Goal: Information Seeking & Learning: Compare options

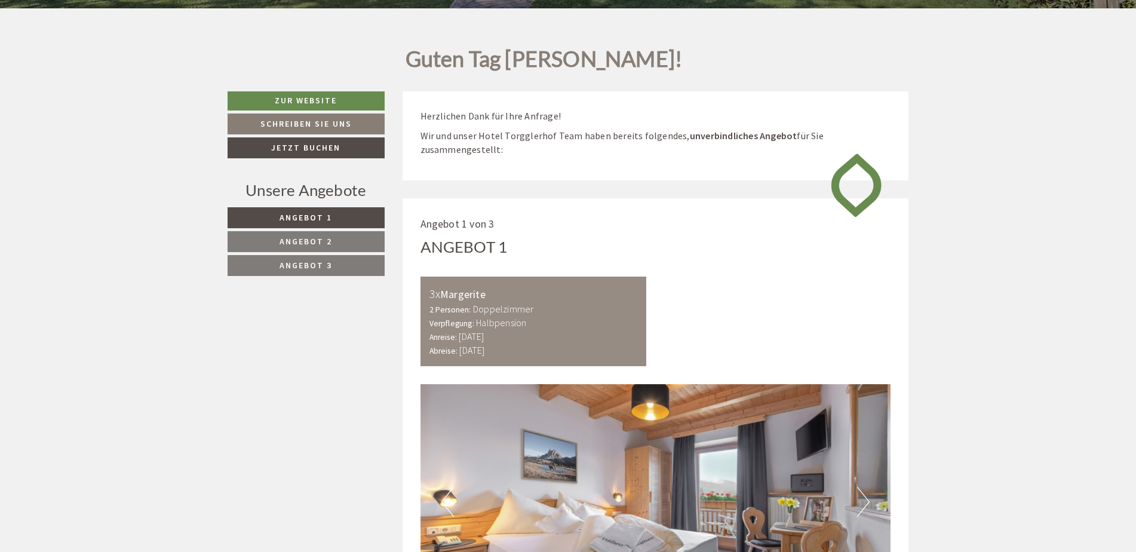
scroll to position [538, 0]
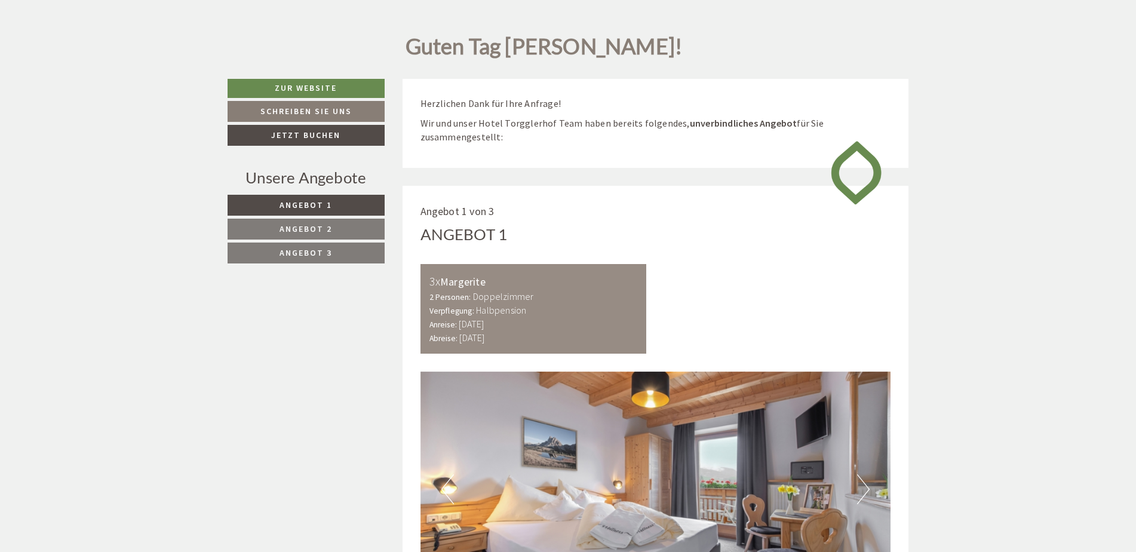
click at [347, 253] on link "Angebot 3" at bounding box center [306, 253] width 157 height 21
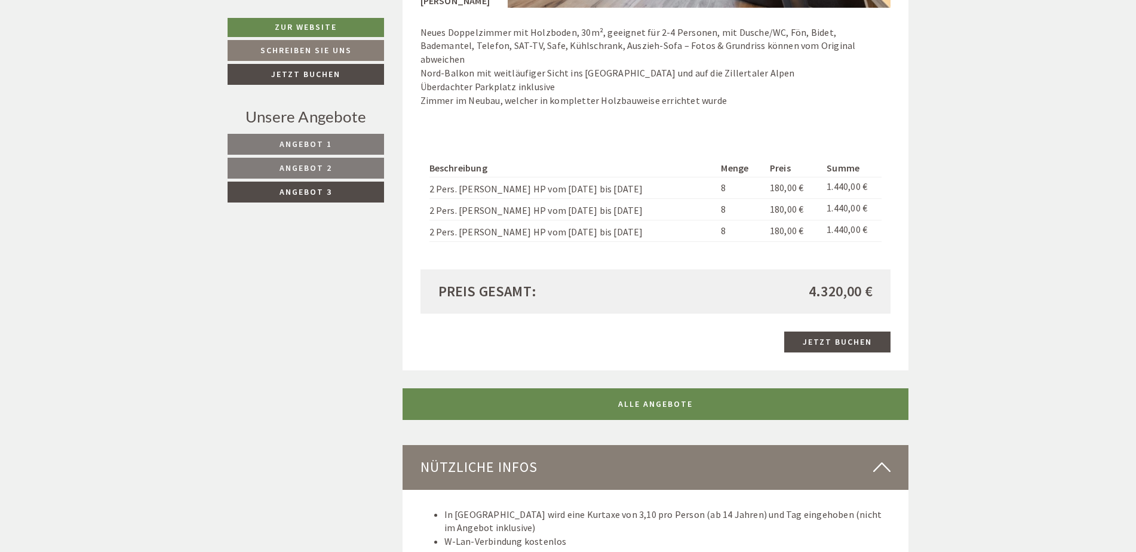
scroll to position [1142, 0]
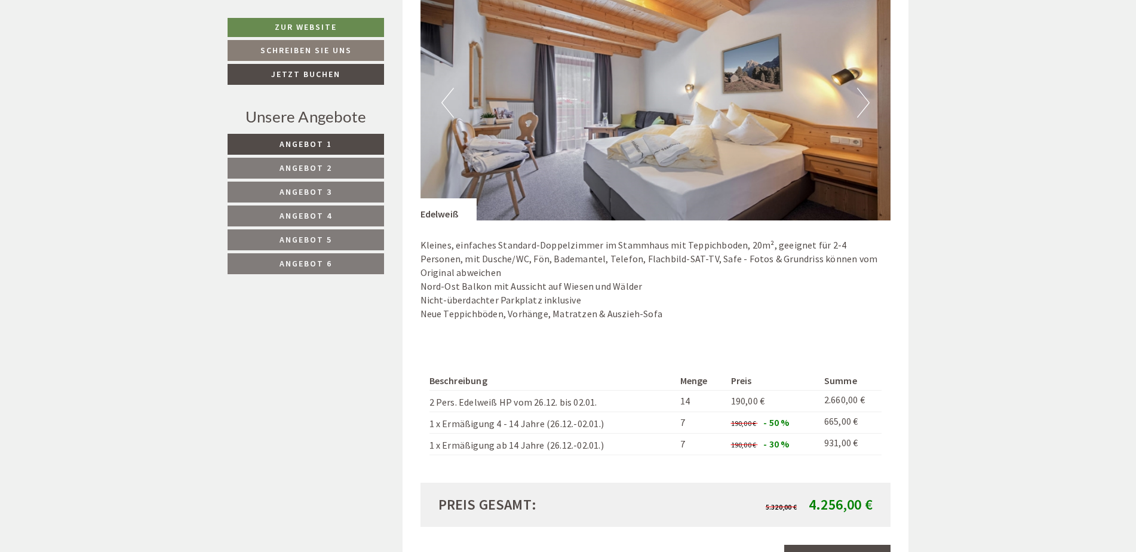
scroll to position [956, 0]
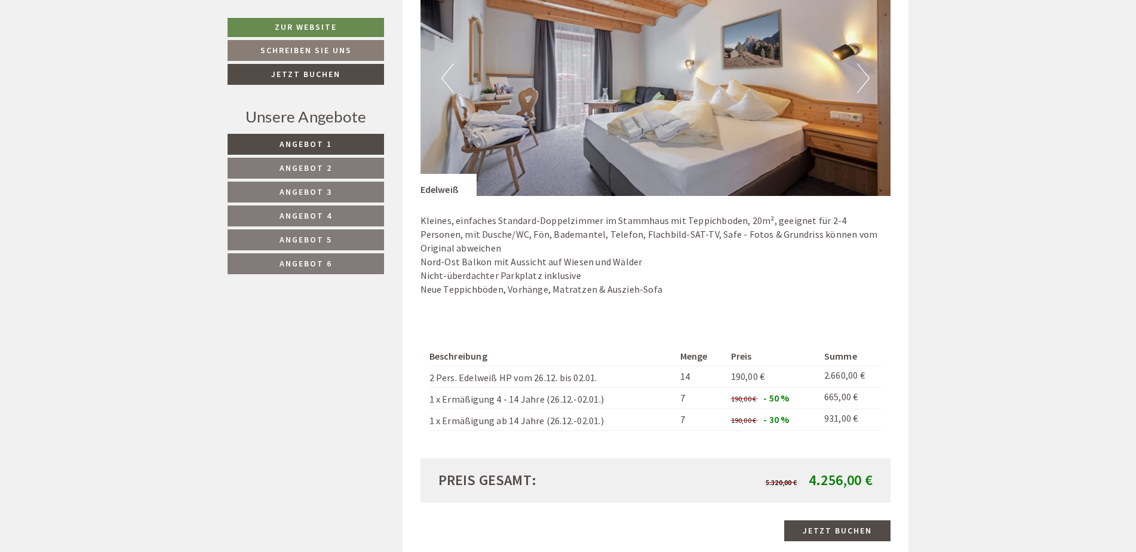
click at [320, 169] on span "Angebot 2" at bounding box center [306, 168] width 53 height 11
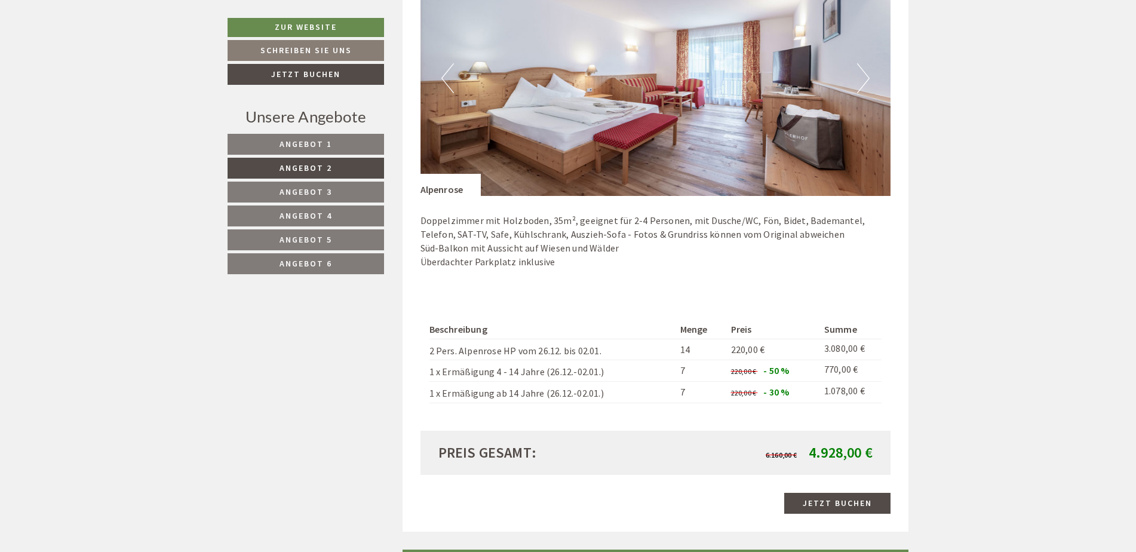
scroll to position [731, 0]
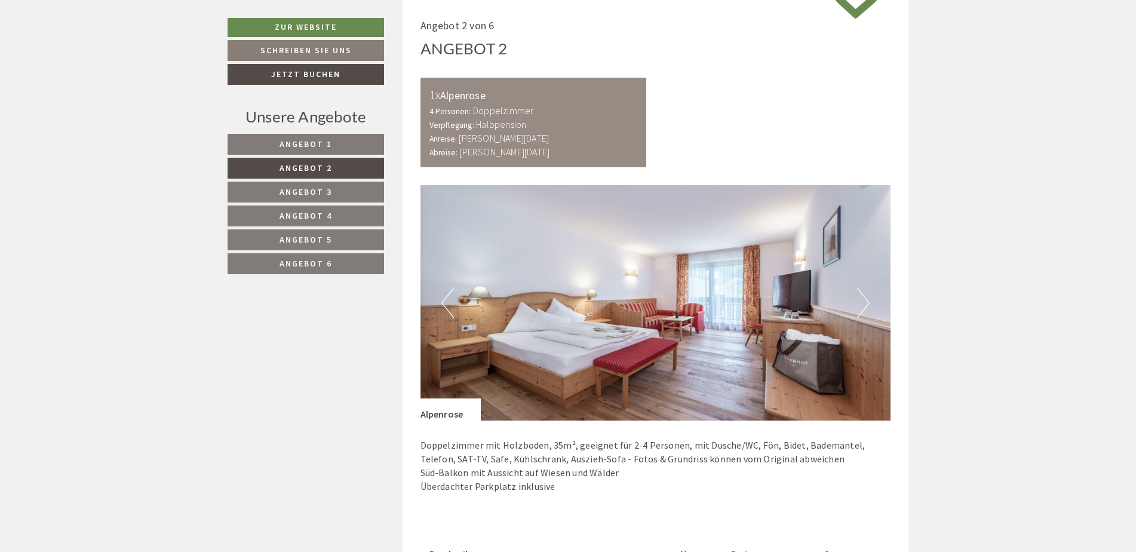
click at [315, 180] on nav "Angebot 1 Angebot 2 Angebot 3 Angebot 4 Angebot 5 Angebot 6" at bounding box center [308, 204] width 160 height 140
click at [317, 192] on span "Angebot 3" at bounding box center [306, 191] width 53 height 11
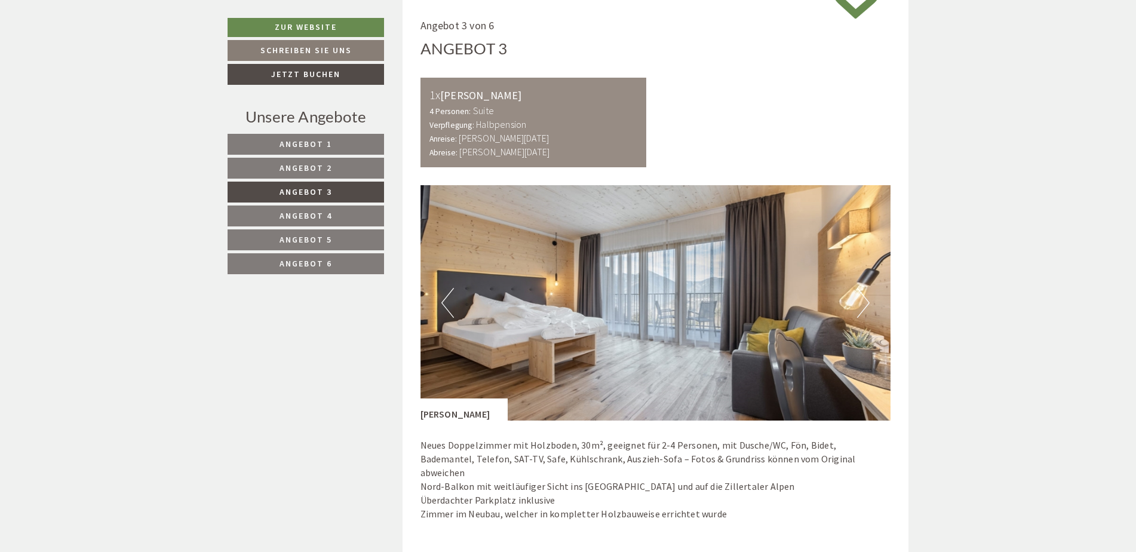
click at [315, 211] on span "Angebot 4" at bounding box center [306, 215] width 53 height 11
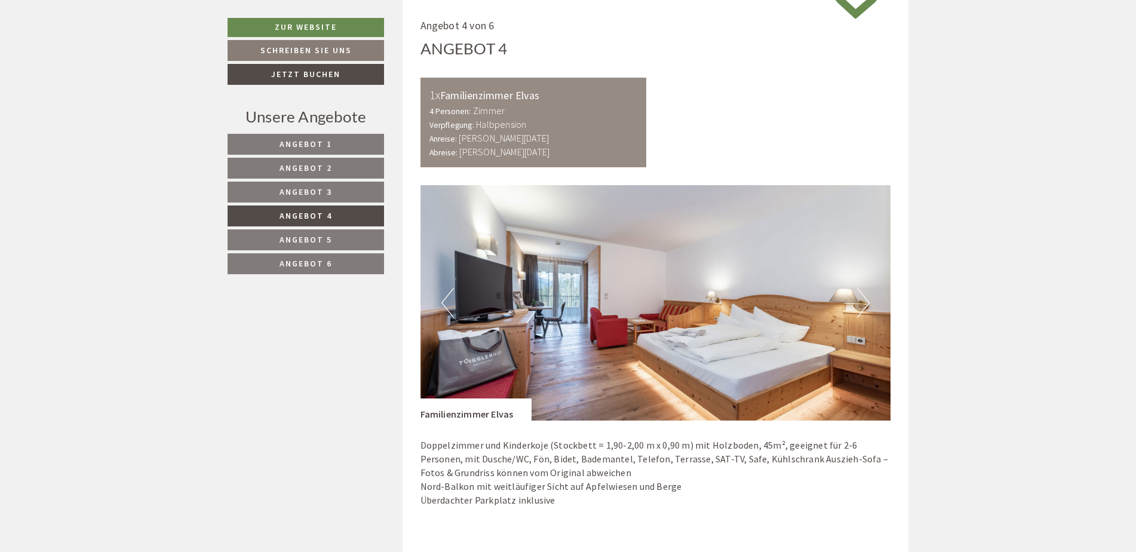
click at [313, 237] on span "Angebot 5" at bounding box center [306, 239] width 53 height 11
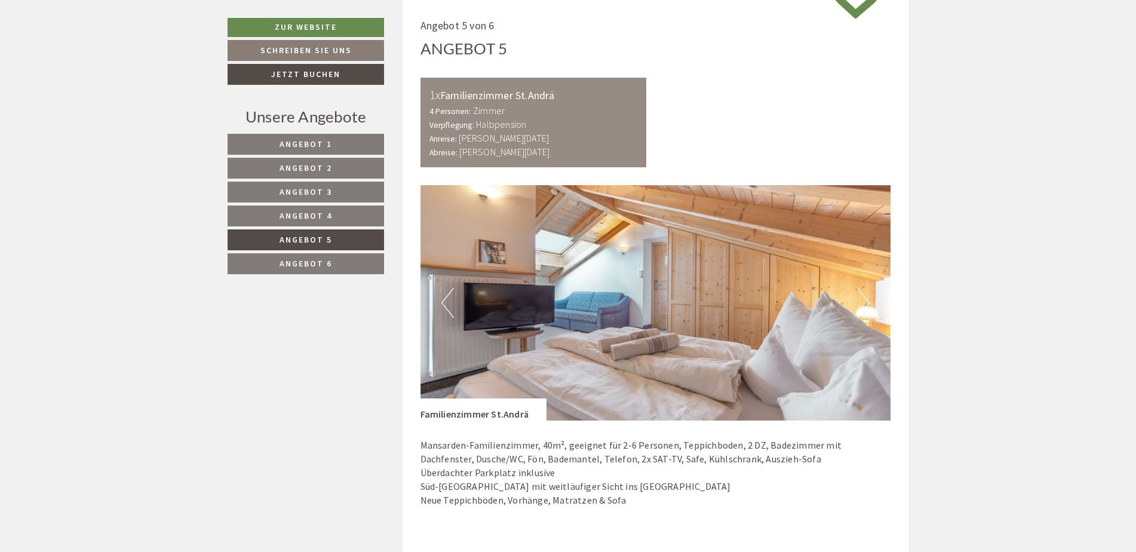
click at [312, 272] on link "Angebot 6" at bounding box center [306, 263] width 157 height 21
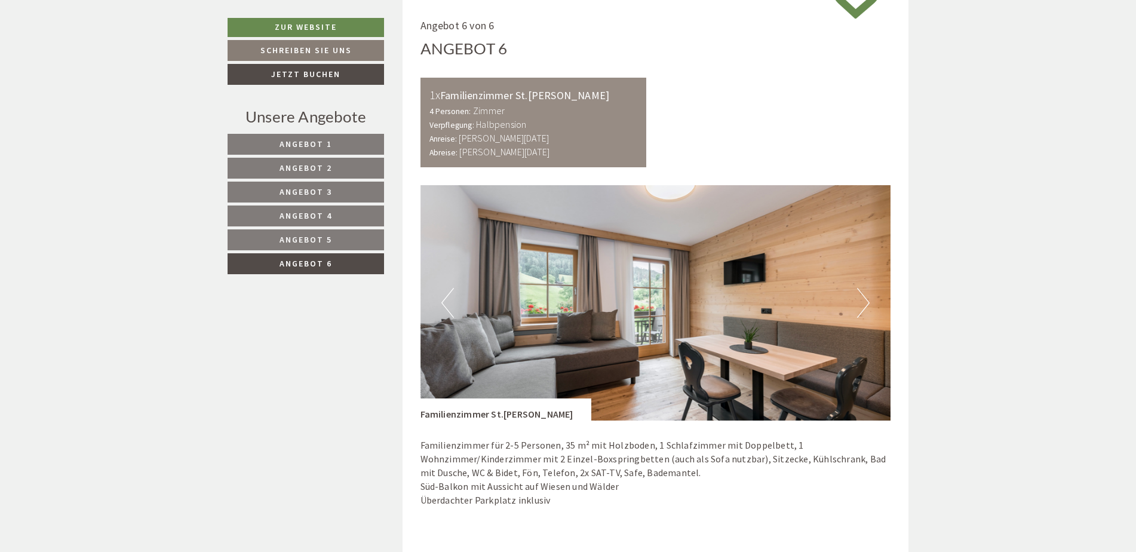
click at [308, 253] on nav "Angebot 1 Angebot 2 Angebot 3 Angebot 4 Angebot 5 Angebot 6" at bounding box center [308, 204] width 160 height 140
drag, startPoint x: 310, startPoint y: 237, endPoint x: 313, endPoint y: 227, distance: 10.0
click at [310, 236] on span "Angebot 5" at bounding box center [306, 239] width 53 height 11
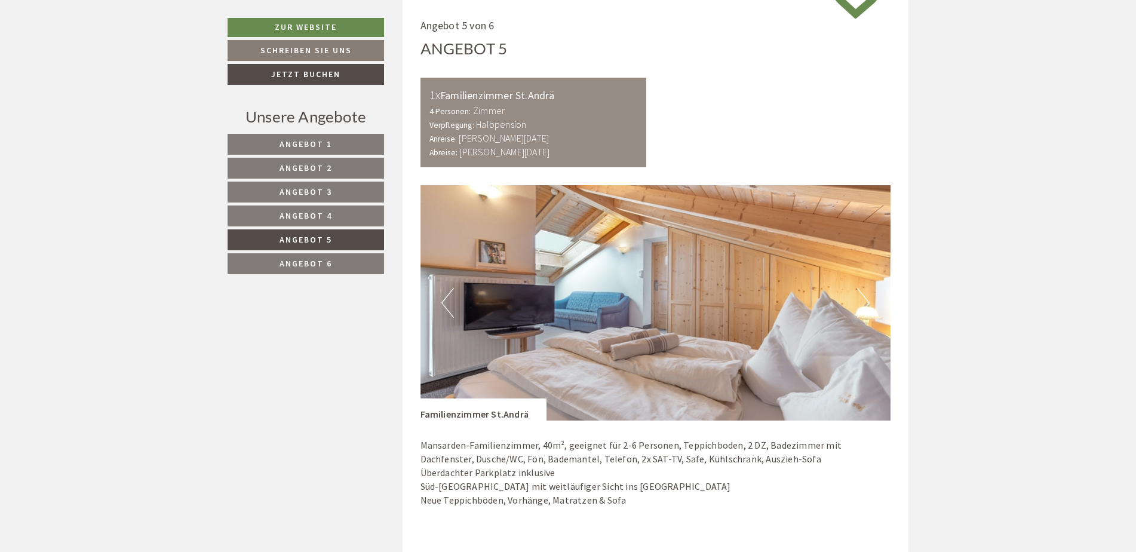
click at [313, 220] on span "Angebot 4" at bounding box center [306, 215] width 53 height 11
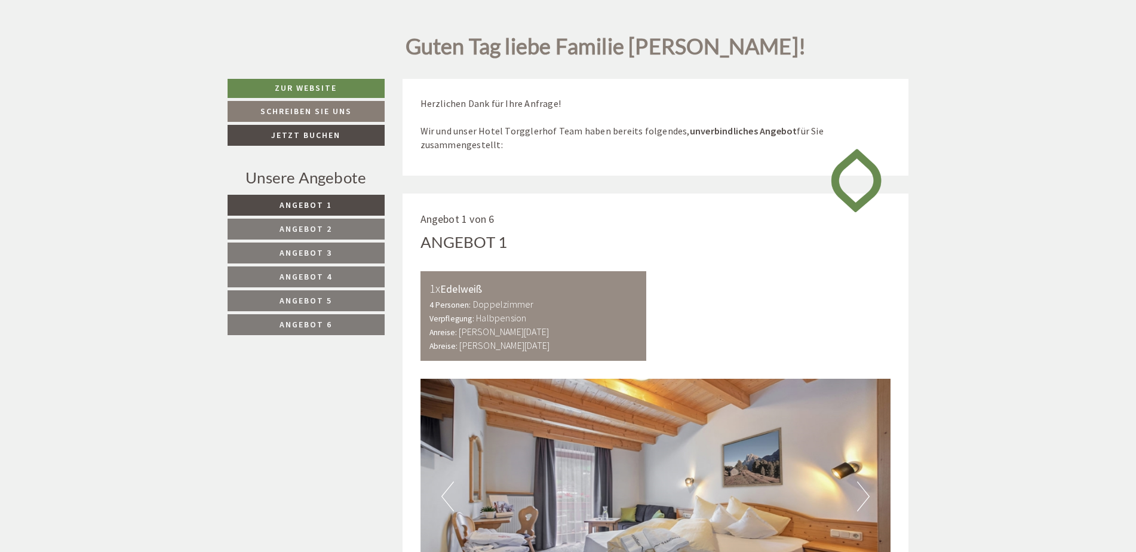
click at [347, 315] on link "Angebot 6" at bounding box center [306, 324] width 157 height 21
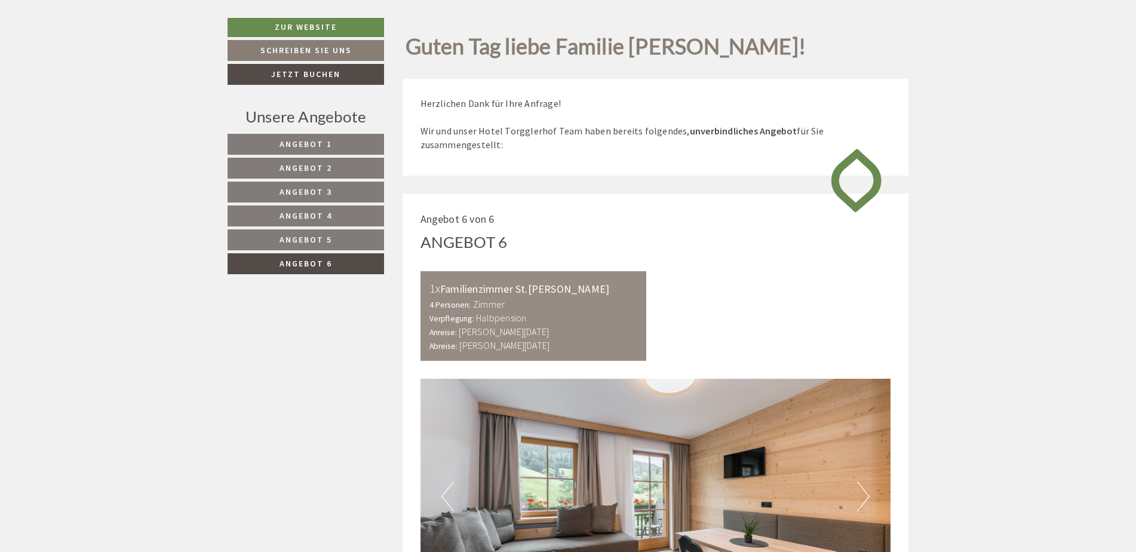
scroll to position [731, 0]
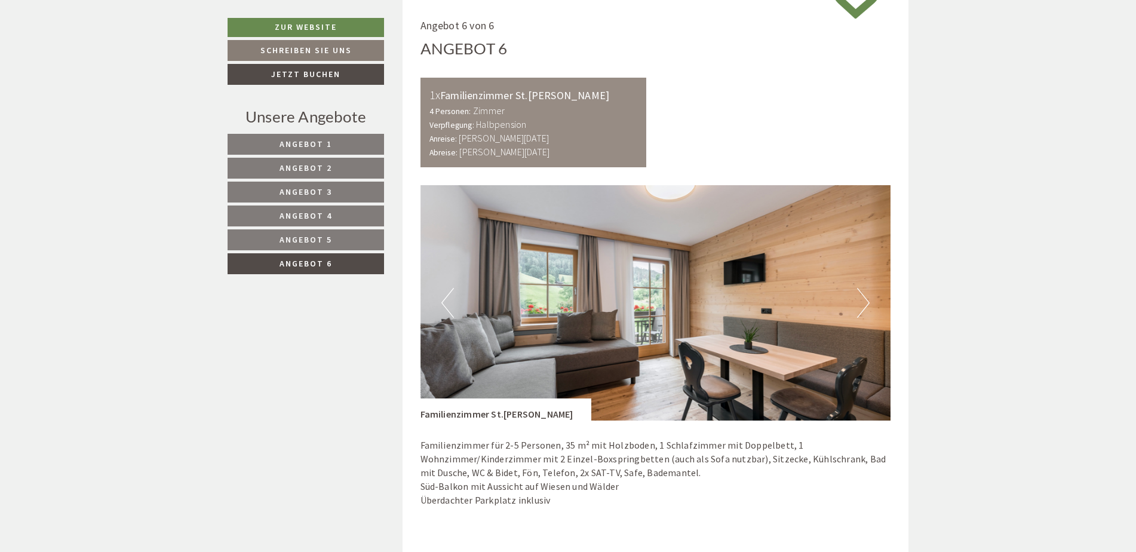
click at [329, 238] on span "Angebot 5" at bounding box center [306, 239] width 53 height 11
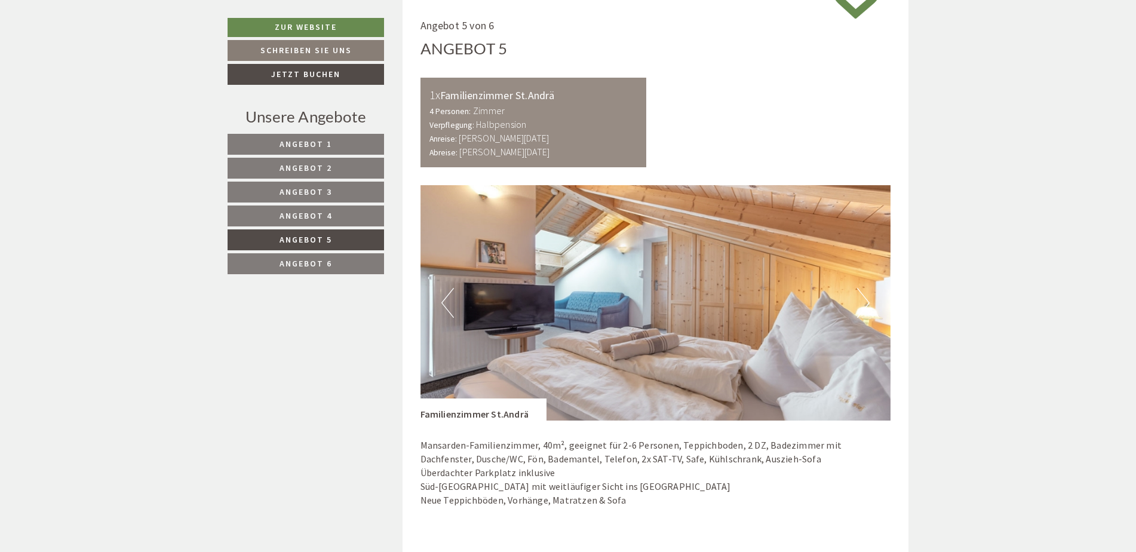
click at [321, 213] on span "Angebot 4" at bounding box center [306, 215] width 53 height 11
click at [311, 193] on span "Angebot 3" at bounding box center [306, 191] width 53 height 11
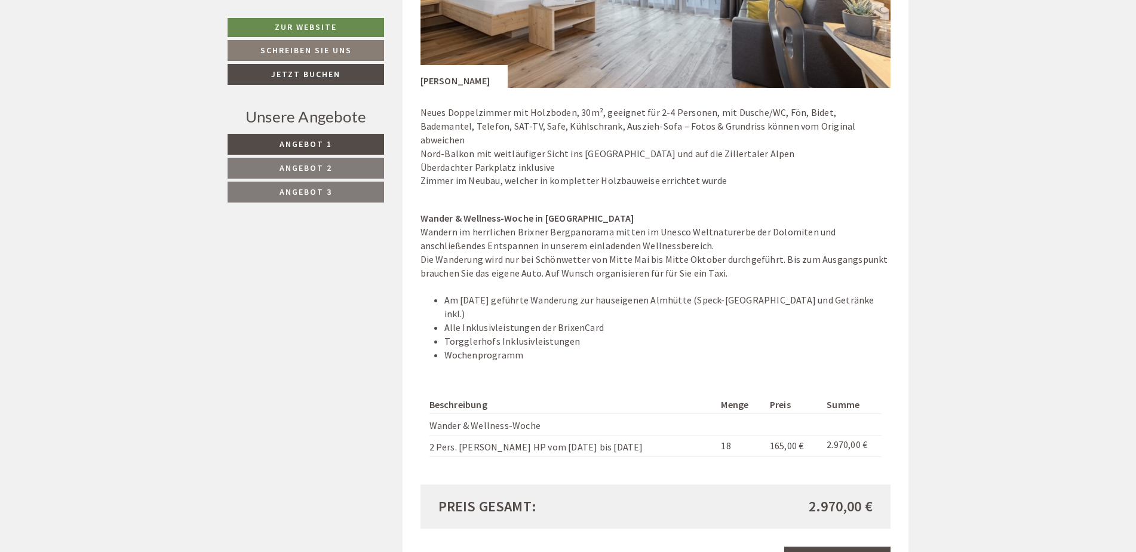
scroll to position [896, 0]
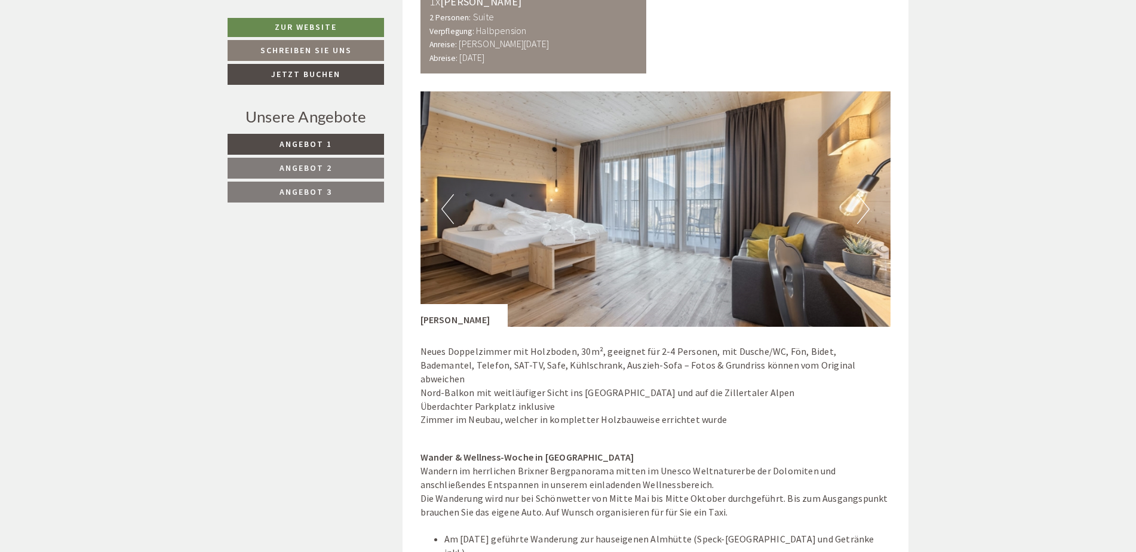
scroll to position [1255, 0]
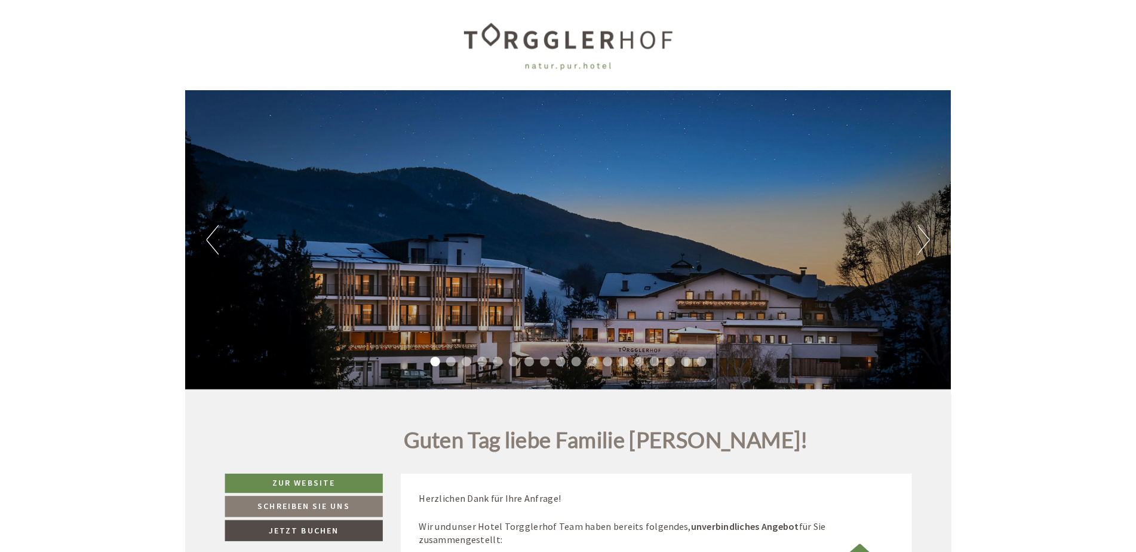
scroll to position [72, 0]
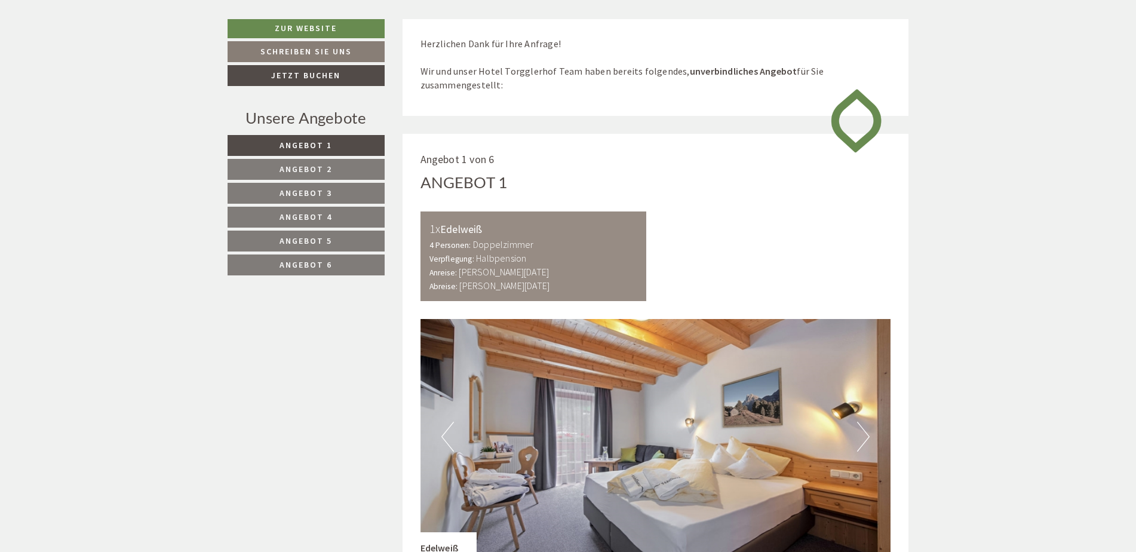
click at [360, 168] on link "Angebot 2" at bounding box center [306, 169] width 157 height 21
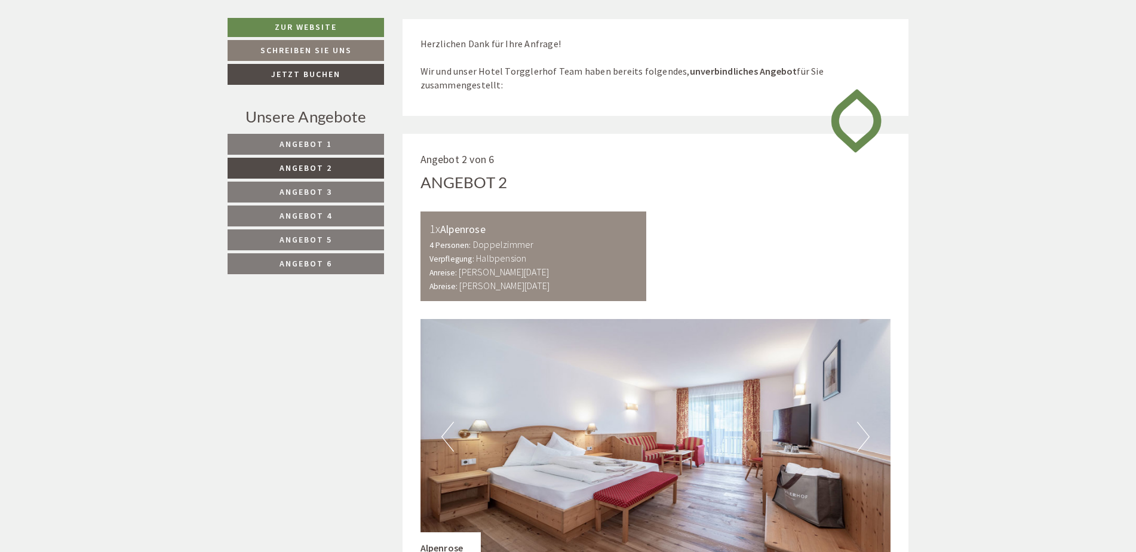
scroll to position [731, 0]
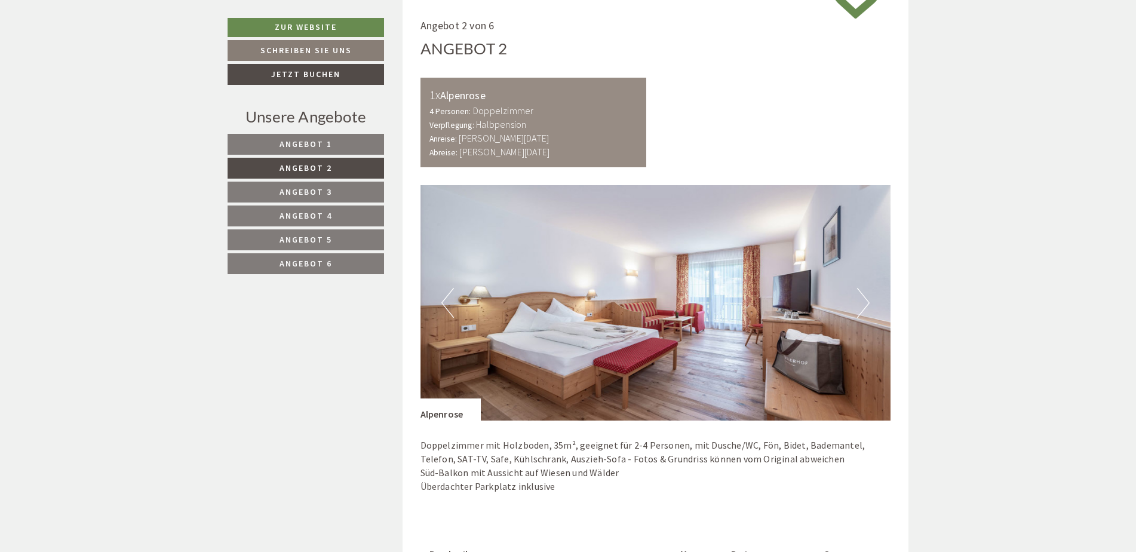
click at [354, 187] on link "Angebot 3" at bounding box center [306, 192] width 157 height 21
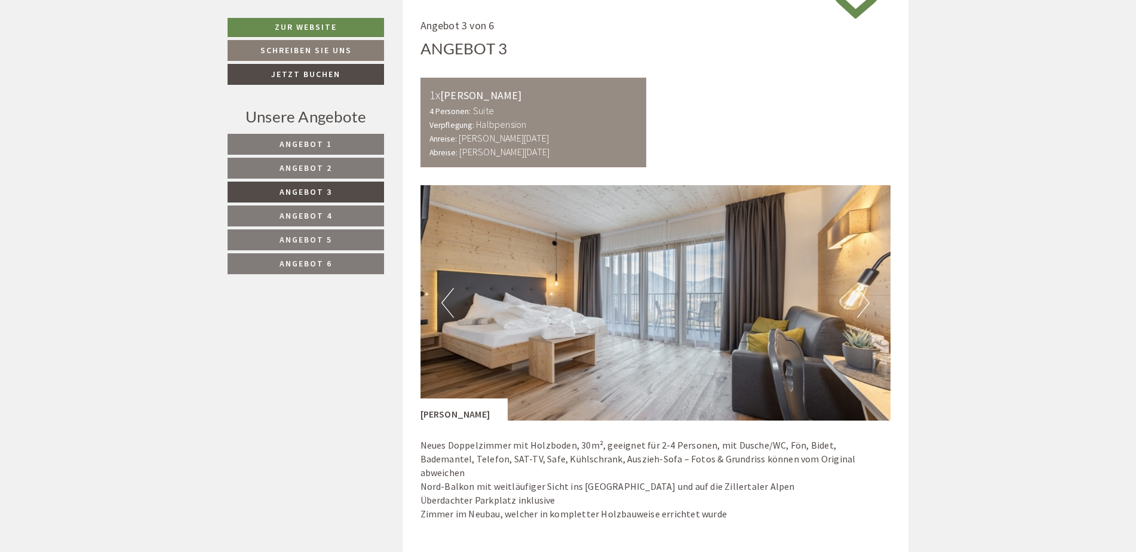
click at [342, 209] on link "Angebot 4" at bounding box center [306, 216] width 157 height 21
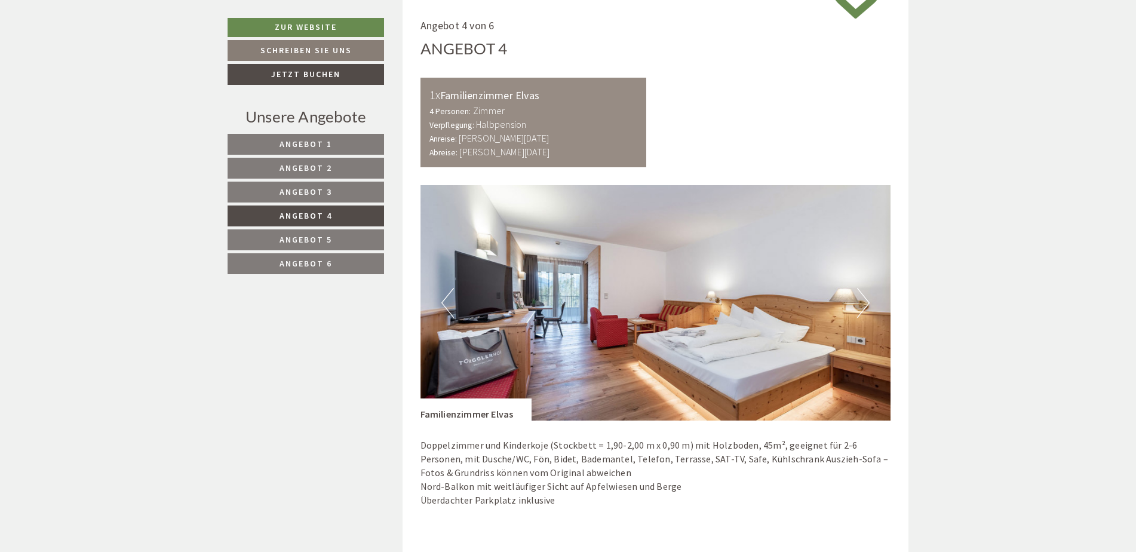
click at [347, 234] on link "Angebot 5" at bounding box center [306, 239] width 157 height 21
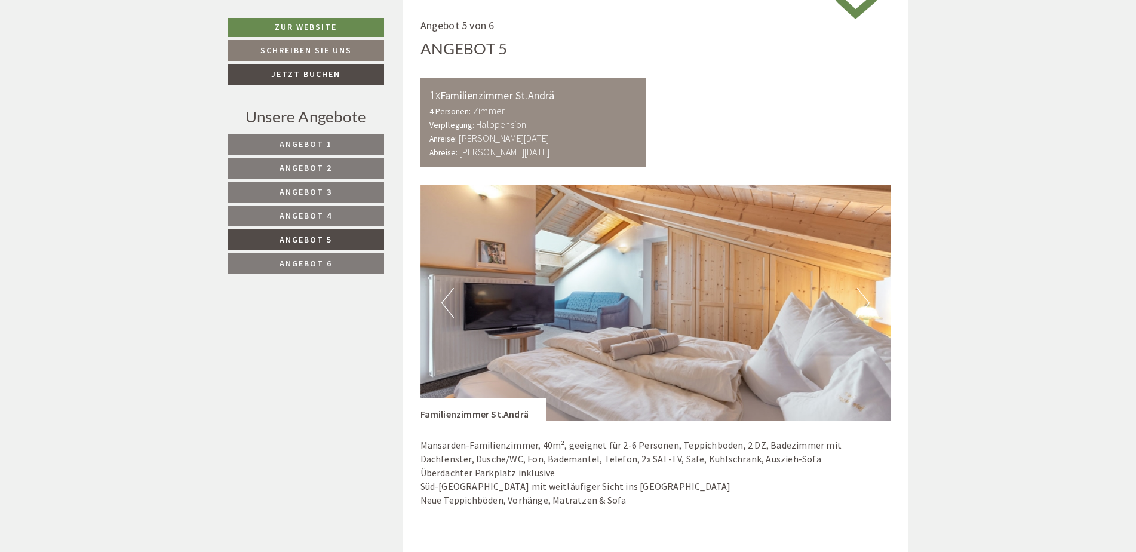
click at [338, 261] on link "Angebot 6" at bounding box center [306, 263] width 157 height 21
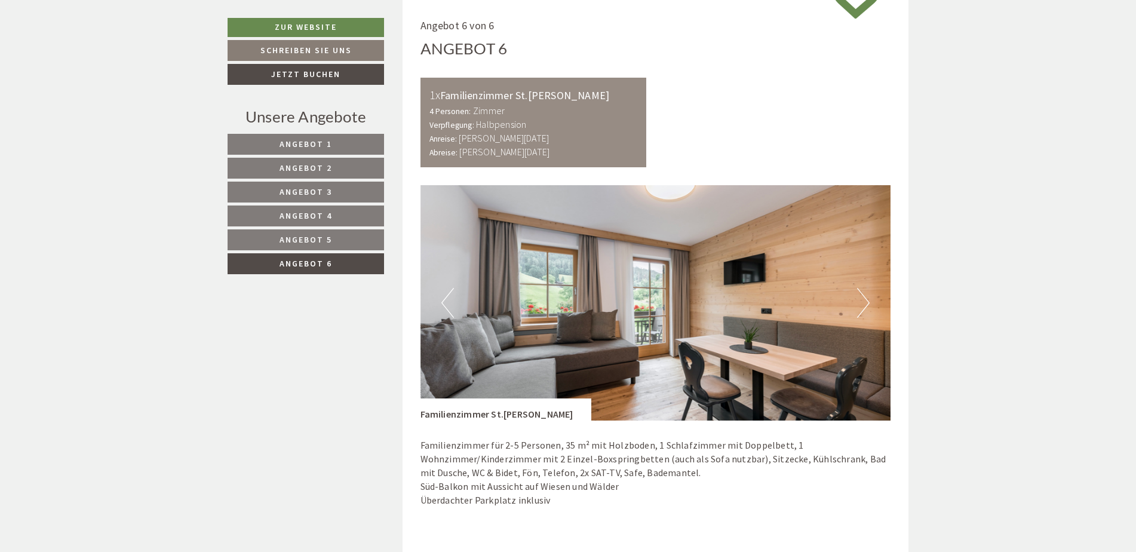
click at [335, 235] on link "Angebot 5" at bounding box center [306, 239] width 157 height 21
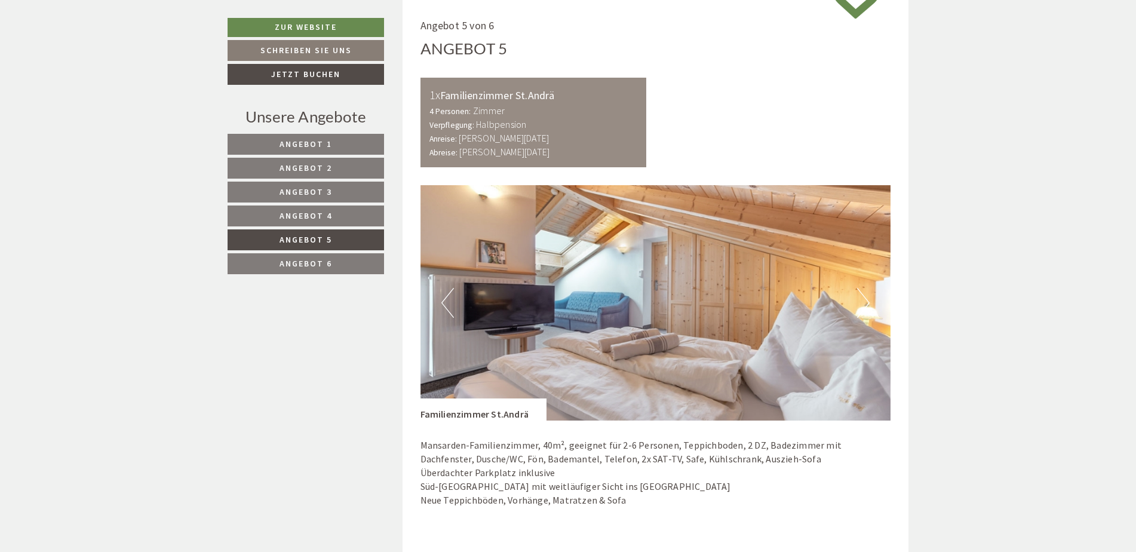
click at [330, 220] on span "Angebot 4" at bounding box center [306, 215] width 53 height 11
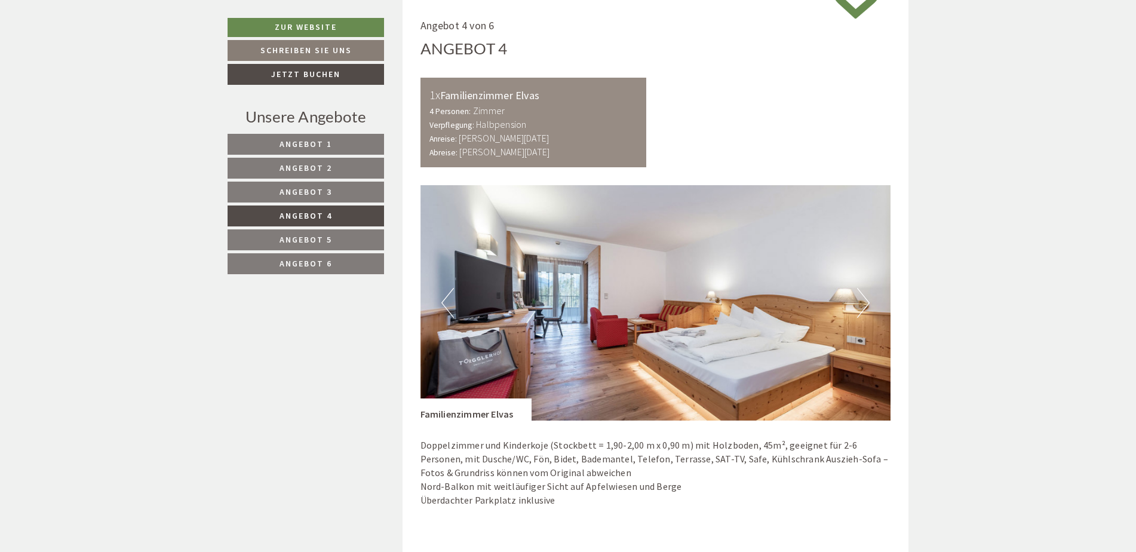
click at [333, 194] on link "Angebot 3" at bounding box center [306, 192] width 157 height 21
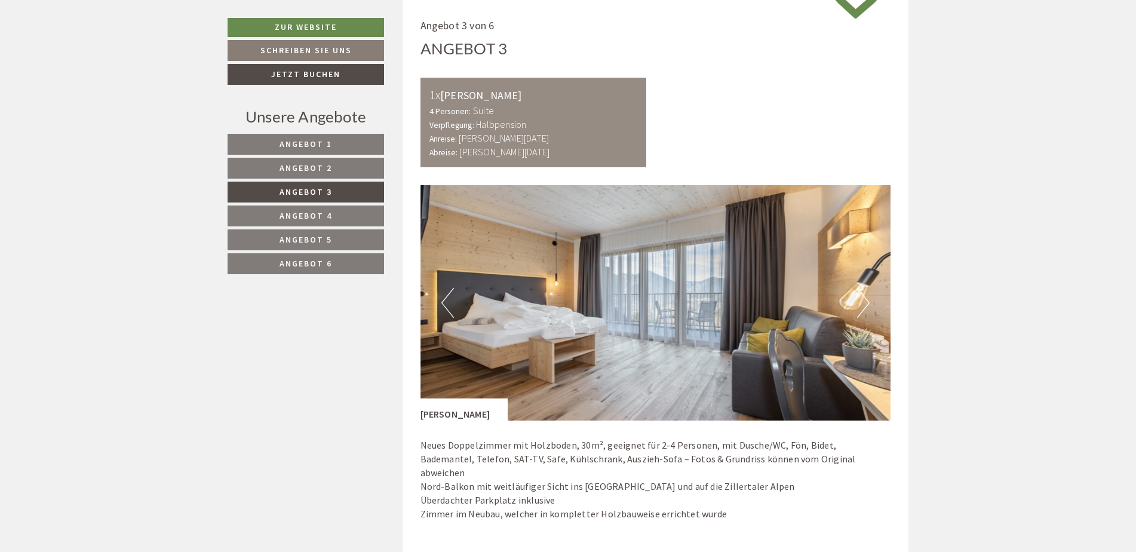
click at [333, 150] on link "Angebot 1" at bounding box center [306, 144] width 157 height 21
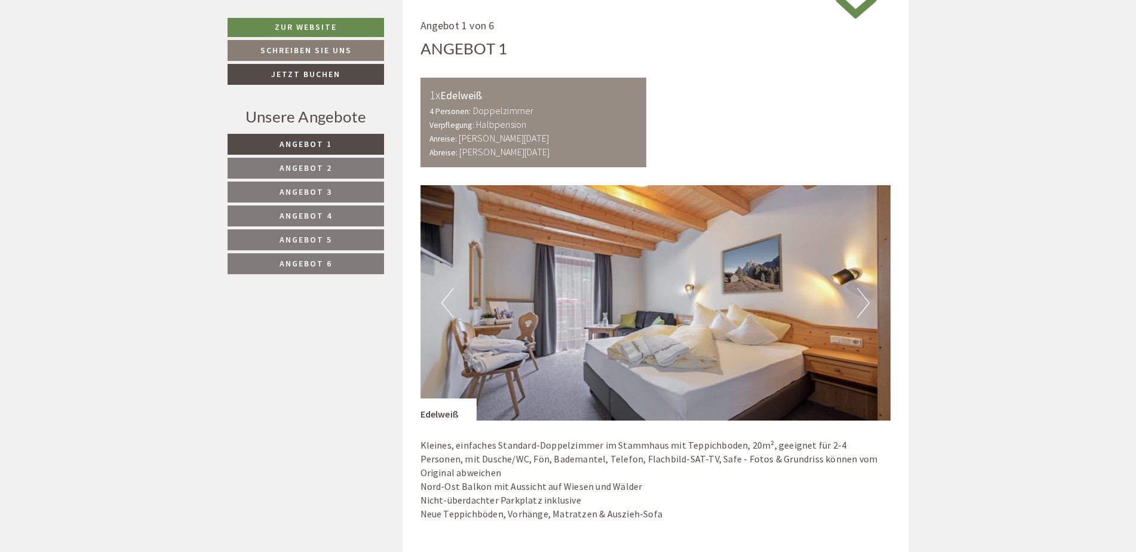
click at [329, 165] on span "Angebot 2" at bounding box center [306, 168] width 53 height 11
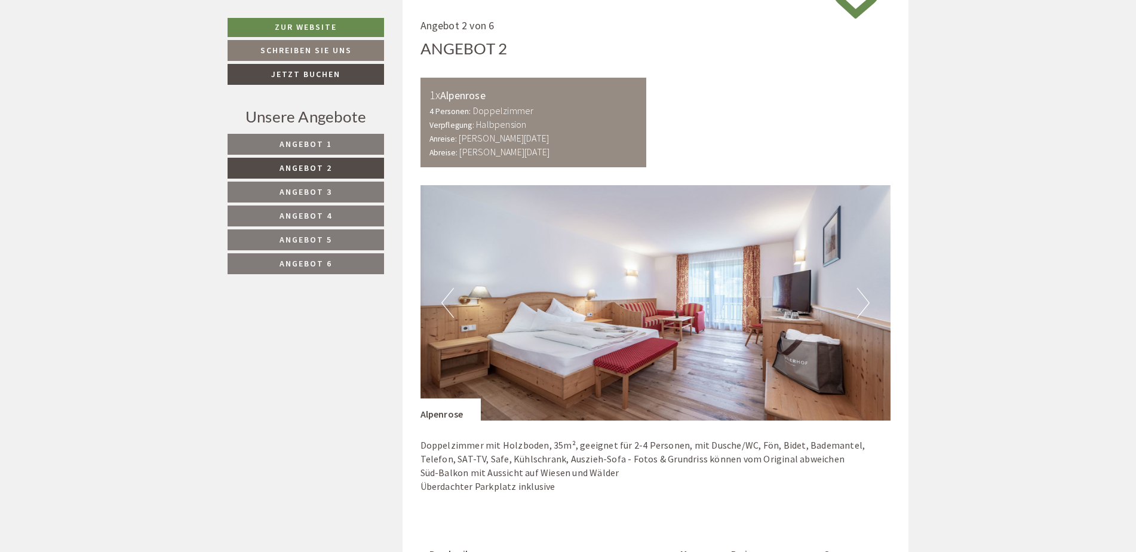
click at [322, 189] on span "Angebot 3" at bounding box center [306, 191] width 53 height 11
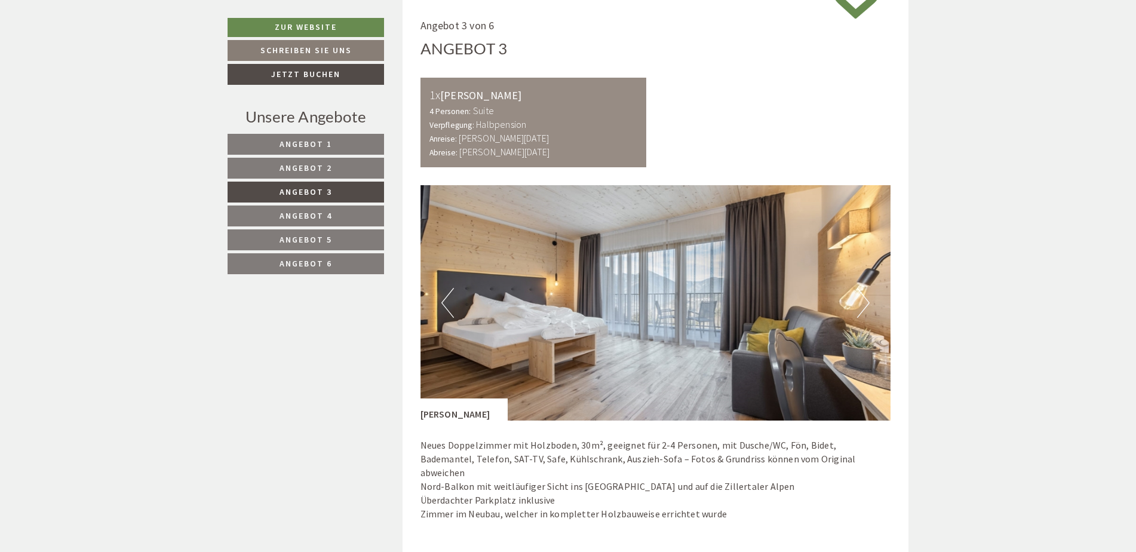
click at [323, 203] on link "Angebot 3" at bounding box center [306, 192] width 157 height 21
click at [322, 210] on link "Angebot 4" at bounding box center [306, 216] width 157 height 21
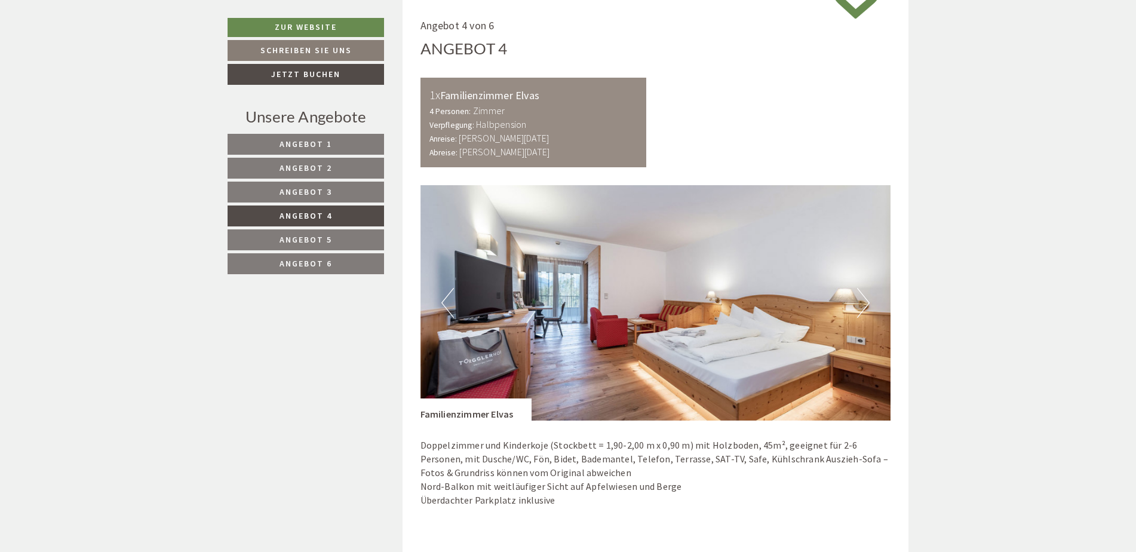
click at [323, 196] on span "Angebot 3" at bounding box center [306, 191] width 53 height 11
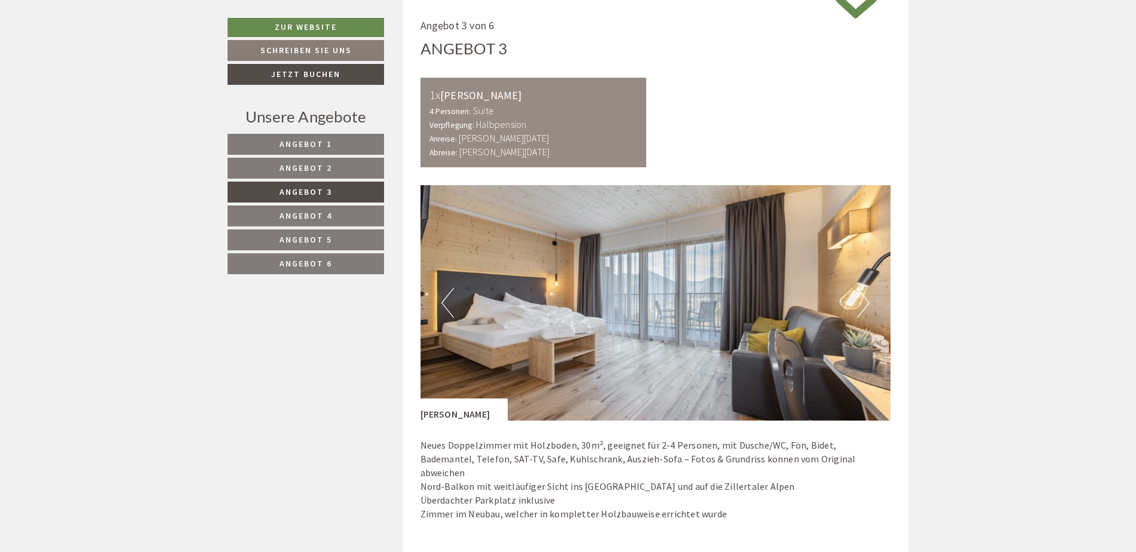
click at [335, 215] on link "Angebot 4" at bounding box center [306, 216] width 157 height 21
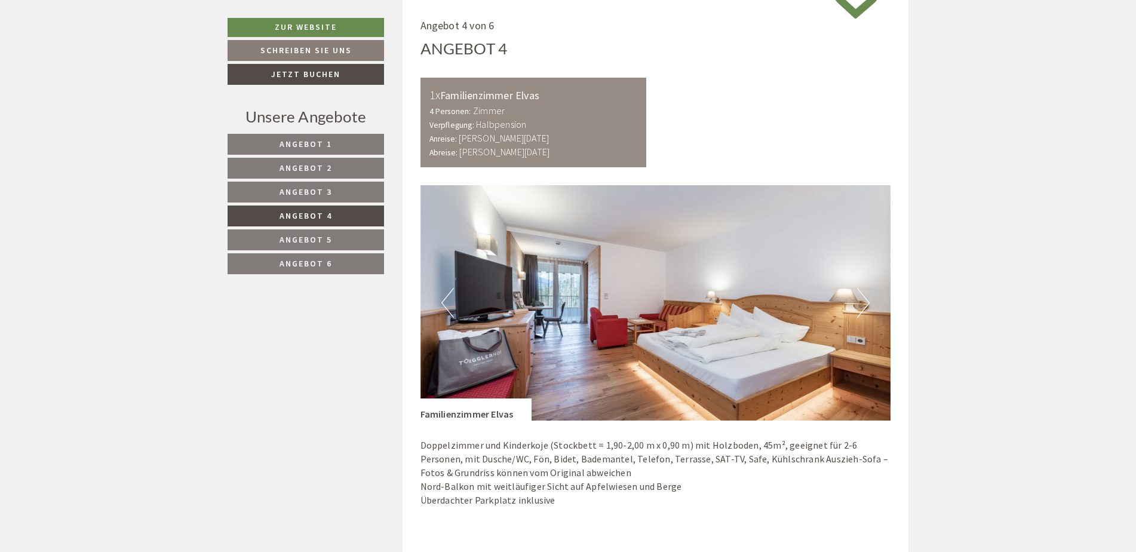
click at [293, 237] on span "Angebot 5" at bounding box center [306, 239] width 53 height 11
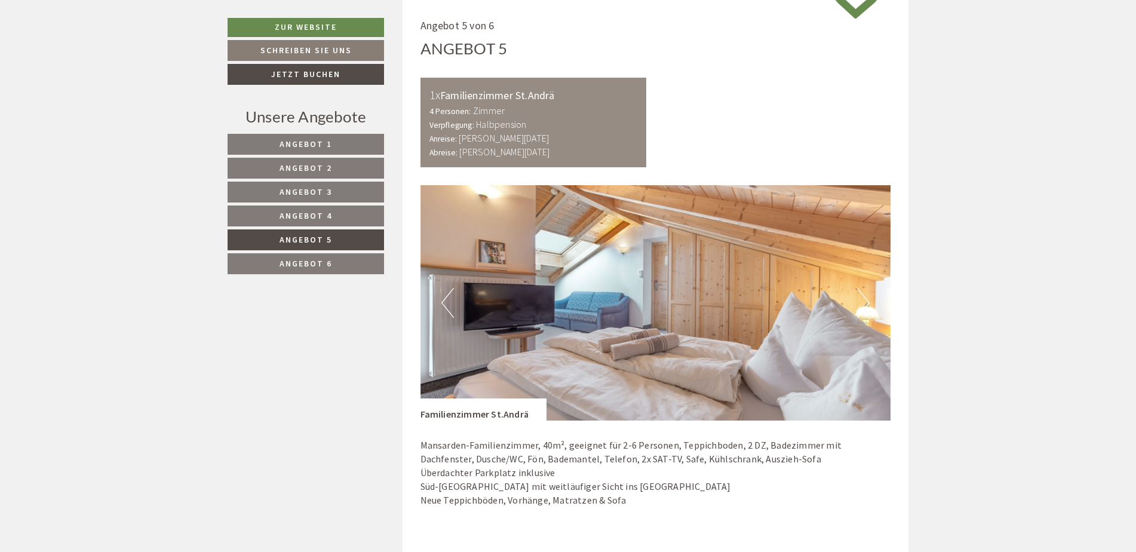
click at [283, 255] on link "Angebot 6" at bounding box center [306, 263] width 157 height 21
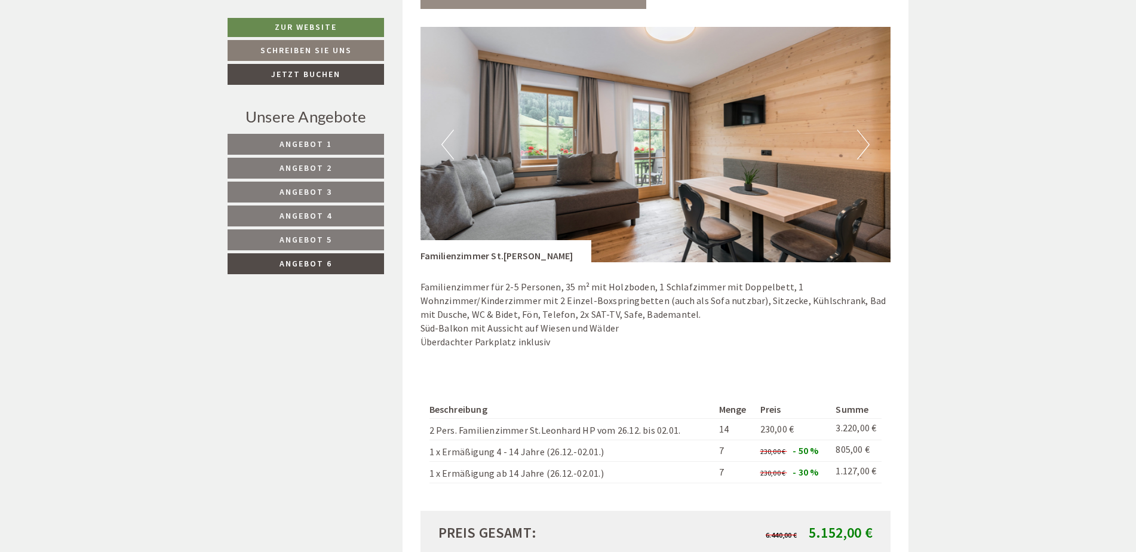
scroll to position [911, 0]
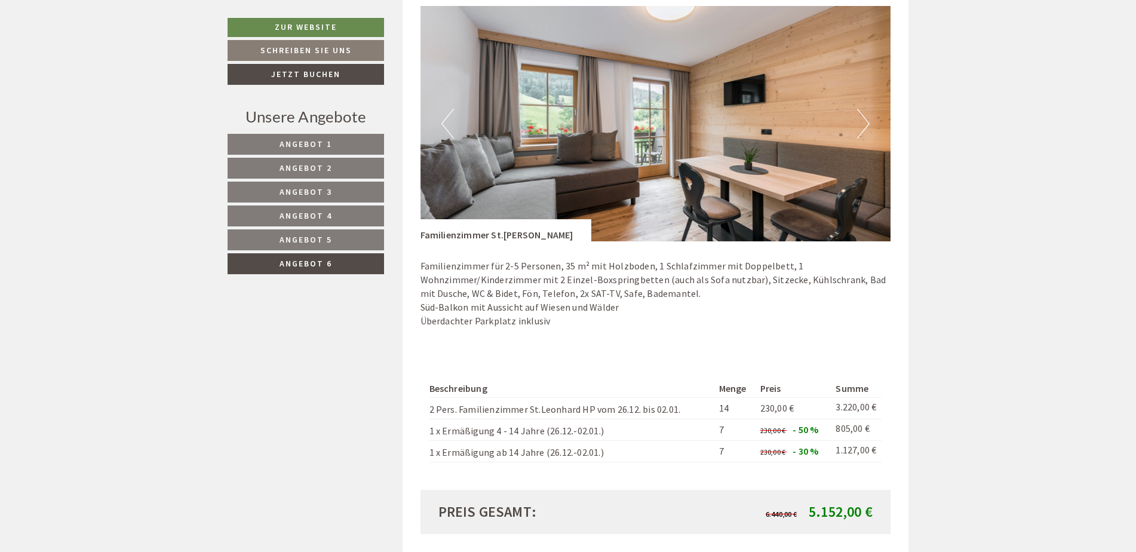
click at [868, 120] on button "Next" at bounding box center [863, 124] width 13 height 30
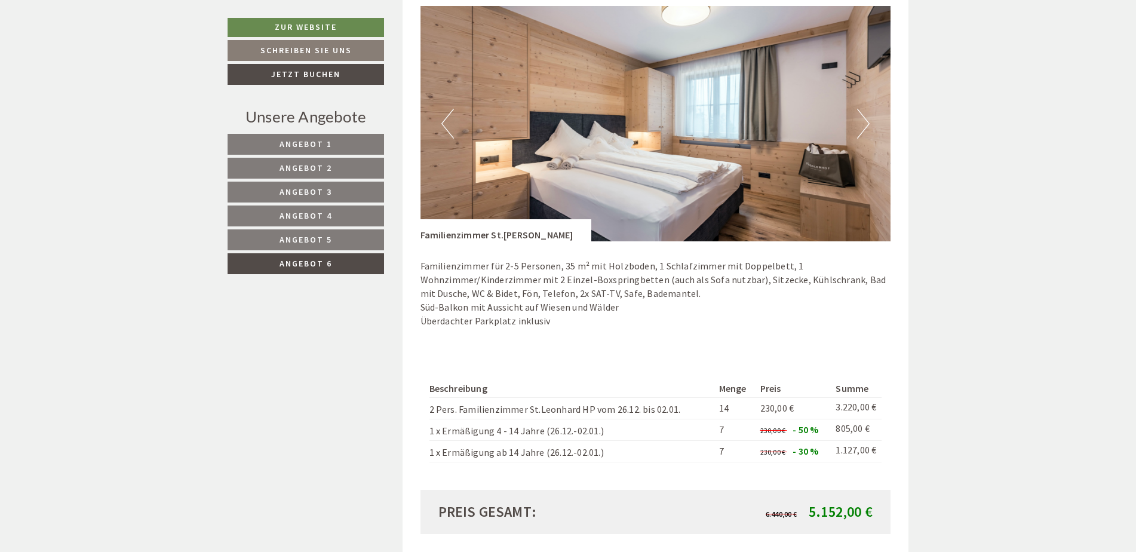
click at [868, 120] on button "Next" at bounding box center [863, 124] width 13 height 30
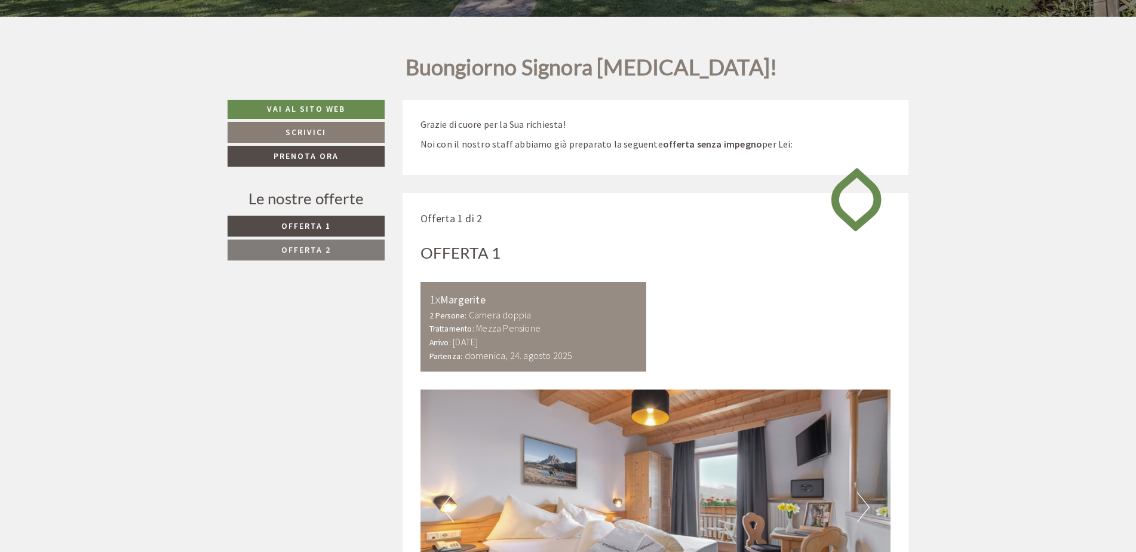
scroll to position [538, 0]
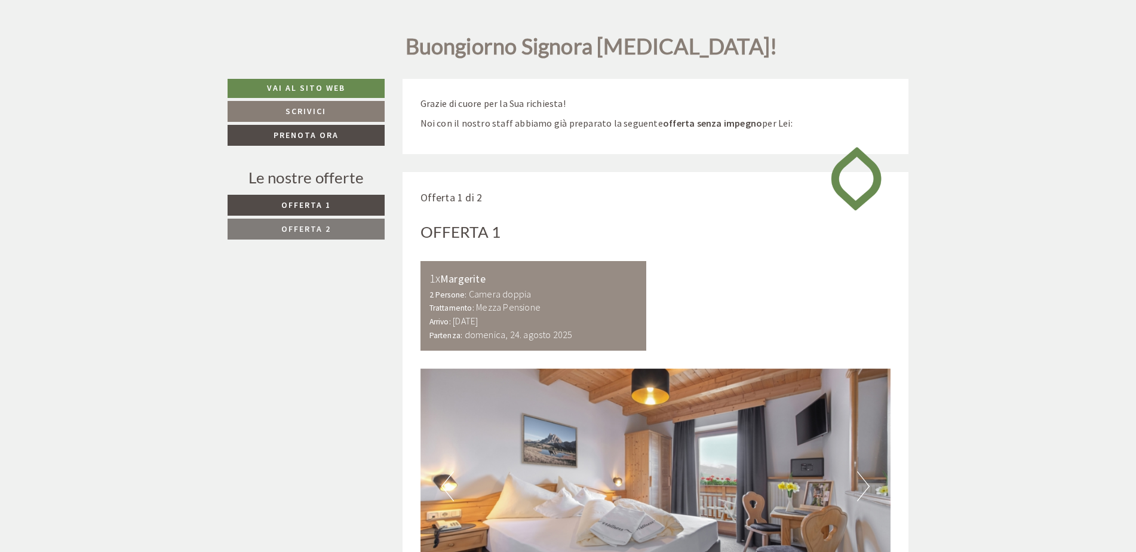
click at [341, 230] on link "Offerta 2" at bounding box center [306, 229] width 157 height 21
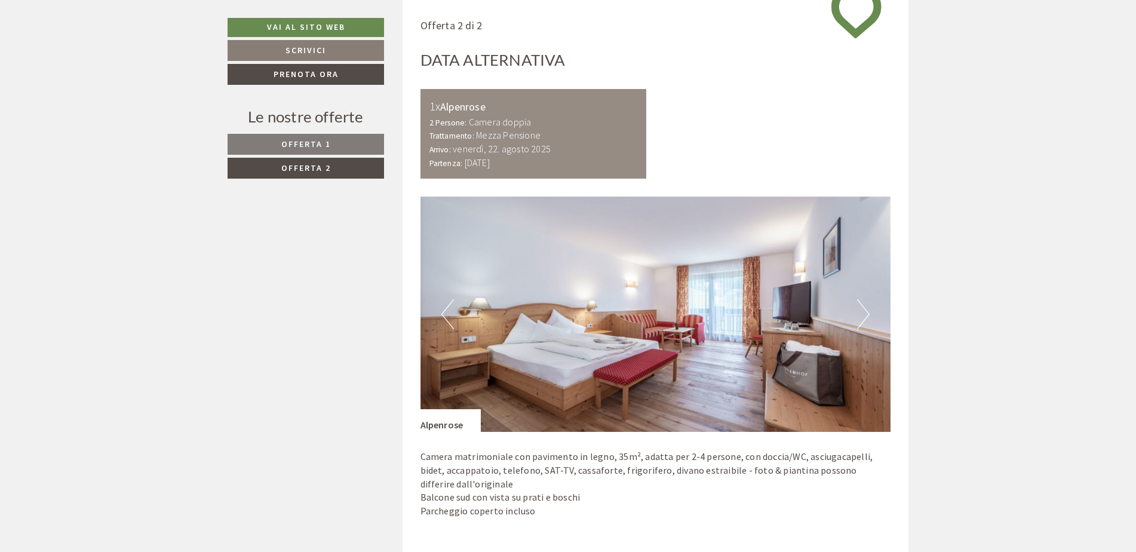
click at [319, 152] on link "Offerta 1" at bounding box center [306, 144] width 157 height 21
